Goal: Task Accomplishment & Management: Complete application form

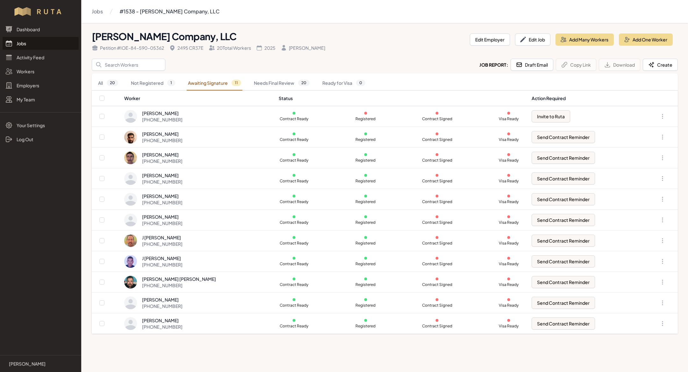
click at [29, 45] on link "Jobs" at bounding box center [41, 43] width 76 height 13
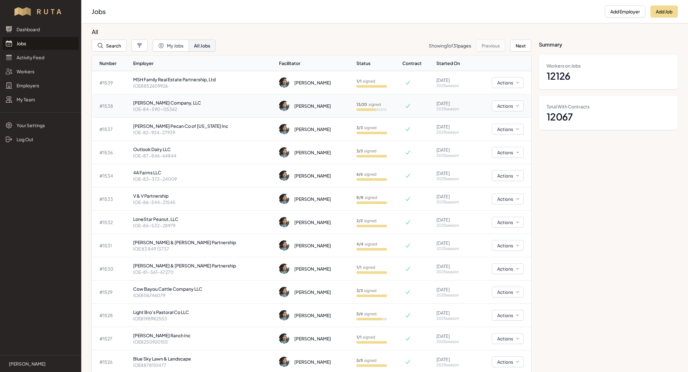
click at [178, 104] on p "[PERSON_NAME] Company, LLC" at bounding box center [203, 102] width 141 height 6
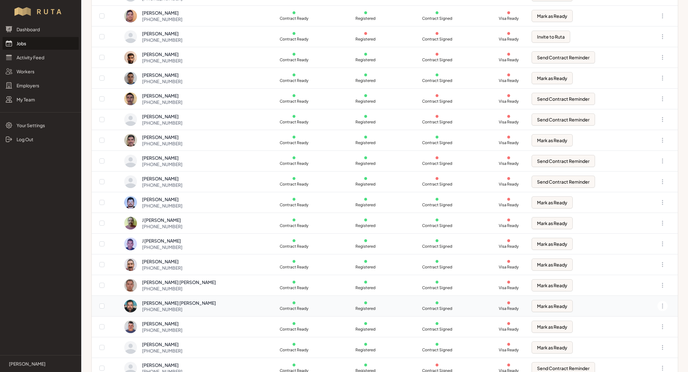
scroll to position [151, 0]
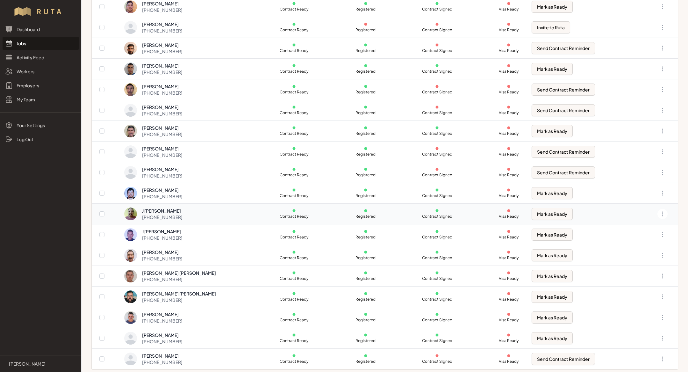
click at [178, 205] on td "J [PERSON_NAME] [PHONE_NUMBER]" at bounding box center [199, 214] width 151 height 21
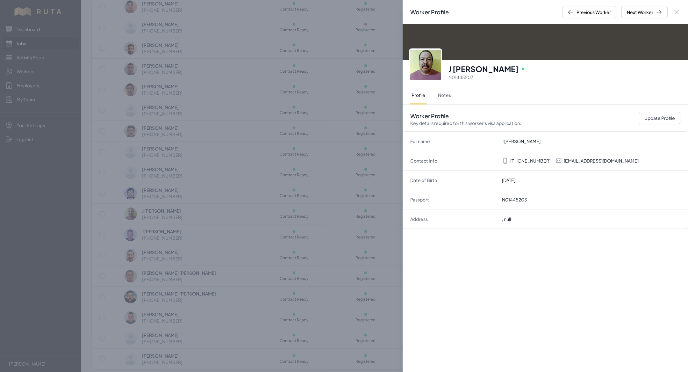
click at [590, 160] on p "[EMAIL_ADDRESS][DOMAIN_NAME]" at bounding box center [601, 160] width 75 height 6
click at [646, 121] on button "Update Profile" at bounding box center [659, 118] width 41 height 12
select select "MX"
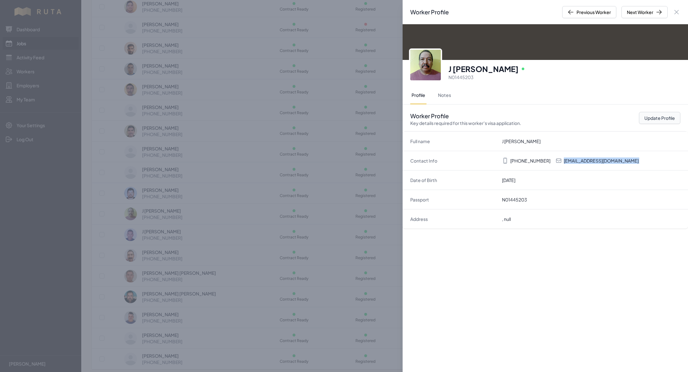
select select "H-2B"
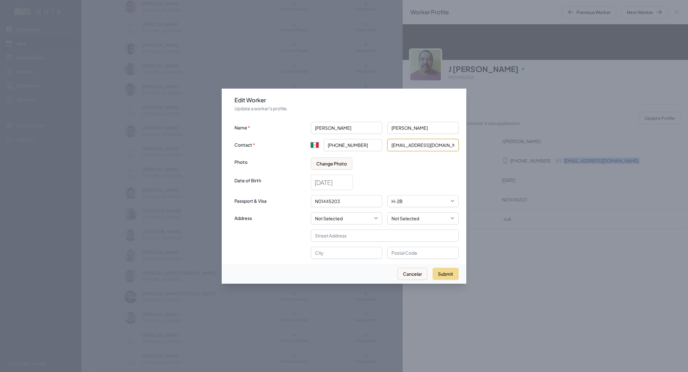
click at [403, 146] on input "[EMAIL_ADDRESS][DOMAIN_NAME]" at bounding box center [423, 145] width 71 height 12
type input "[EMAIL_ADDRESS][DOMAIN_NAME]"
click at [446, 275] on button "Submit" at bounding box center [446, 274] width 26 height 12
type input "+52"
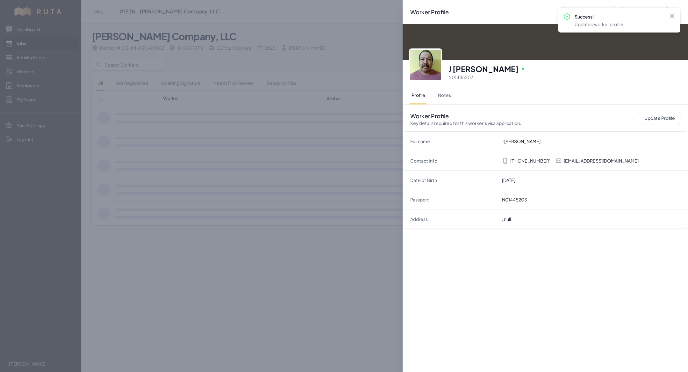
scroll to position [0, 0]
click at [257, 245] on div "Worker Profile Previous Worker Next Worker Close panel [PERSON_NAME] Online N01…" at bounding box center [344, 186] width 688 height 372
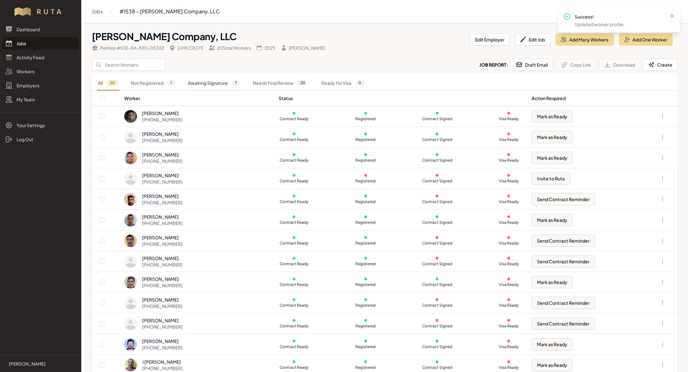
click at [226, 82] on link "Awaiting Signature 7" at bounding box center [214, 83] width 55 height 15
